Goal: Task Accomplishment & Management: Complete application form

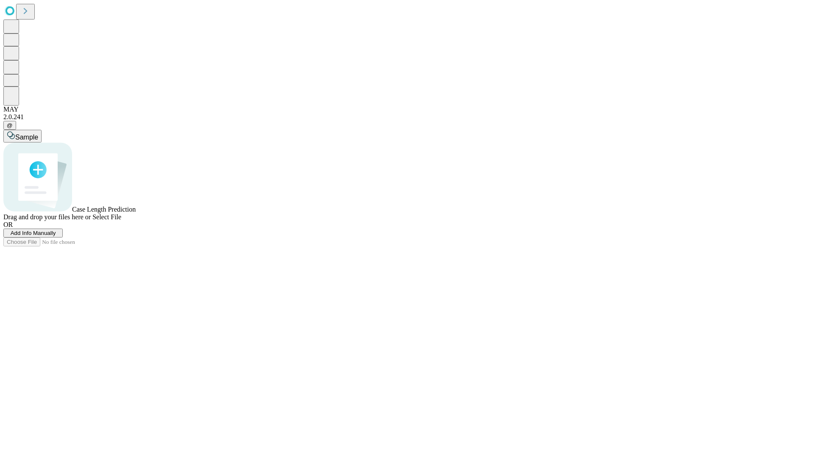
click at [56, 236] on span "Add Info Manually" at bounding box center [33, 233] width 45 height 6
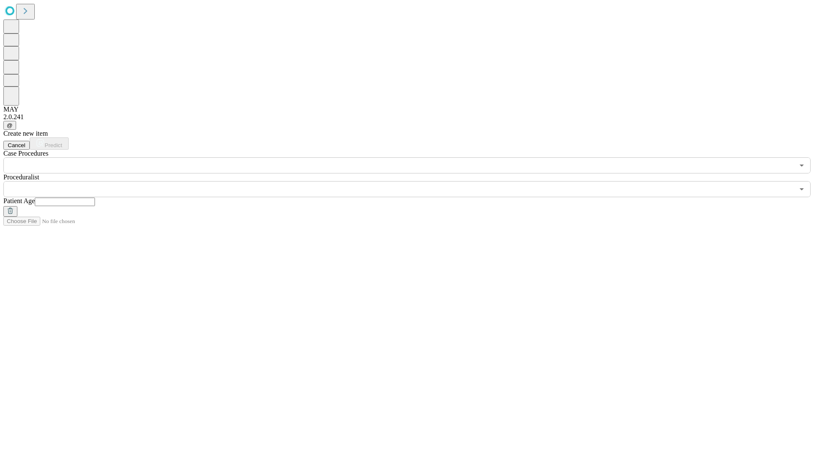
click at [95, 198] on input "text" at bounding box center [65, 202] width 60 height 8
type input "**"
click at [413, 181] on input "text" at bounding box center [398, 189] width 791 height 16
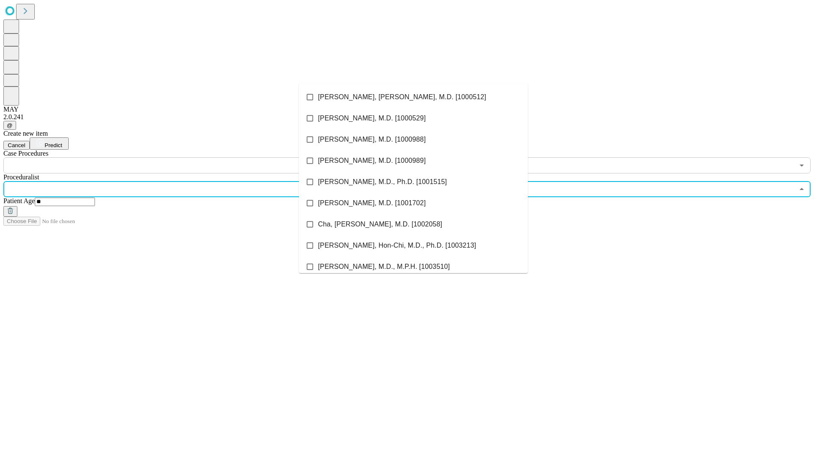
click at [413, 97] on li "[PERSON_NAME], [PERSON_NAME], M.D. [1000512]" at bounding box center [413, 96] width 229 height 21
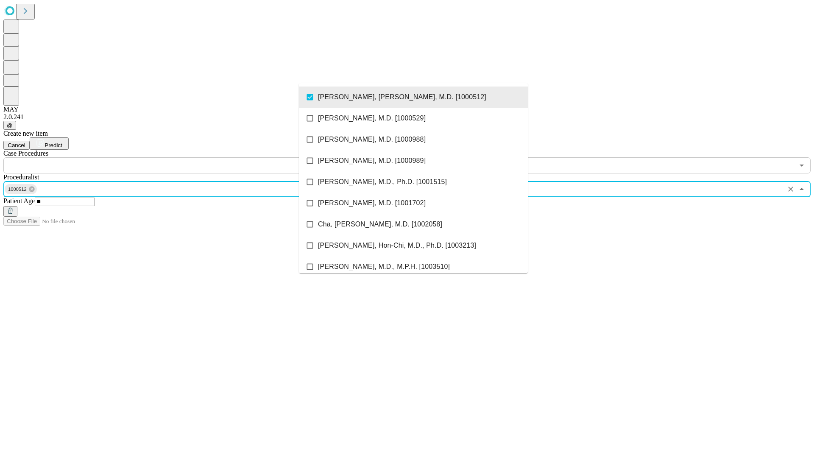
click at [178, 157] on input "text" at bounding box center [398, 165] width 791 height 16
